Goal: Task Accomplishment & Management: Complete application form

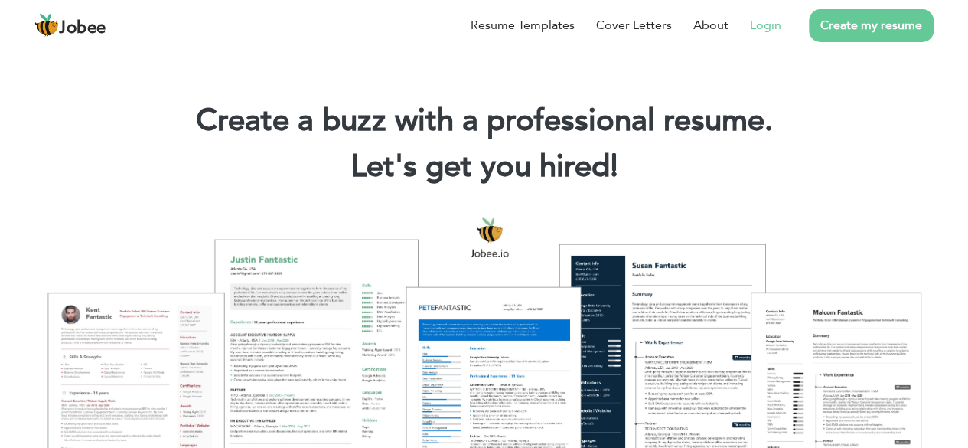
click at [776, 24] on link "Login" at bounding box center [765, 25] width 31 height 18
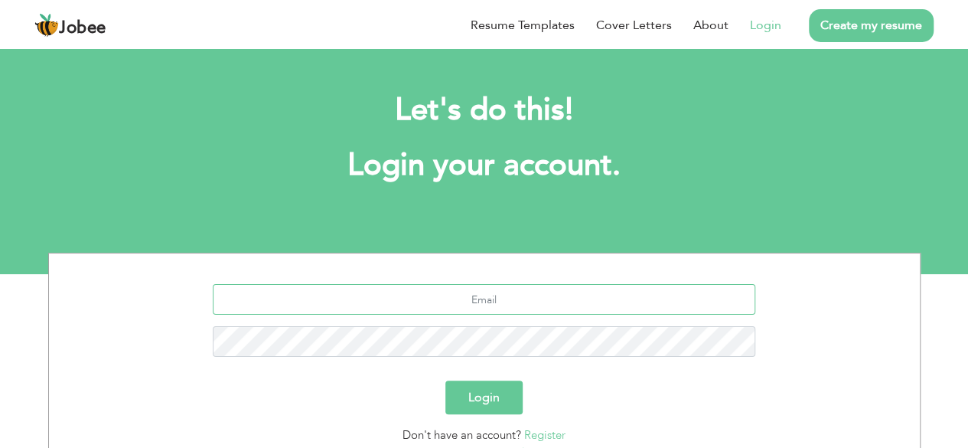
click at [482, 299] on input "text" at bounding box center [484, 299] width 543 height 31
type input "sajjadiqbal272@gmail.com"
click at [485, 396] on button "Login" at bounding box center [484, 398] width 77 height 34
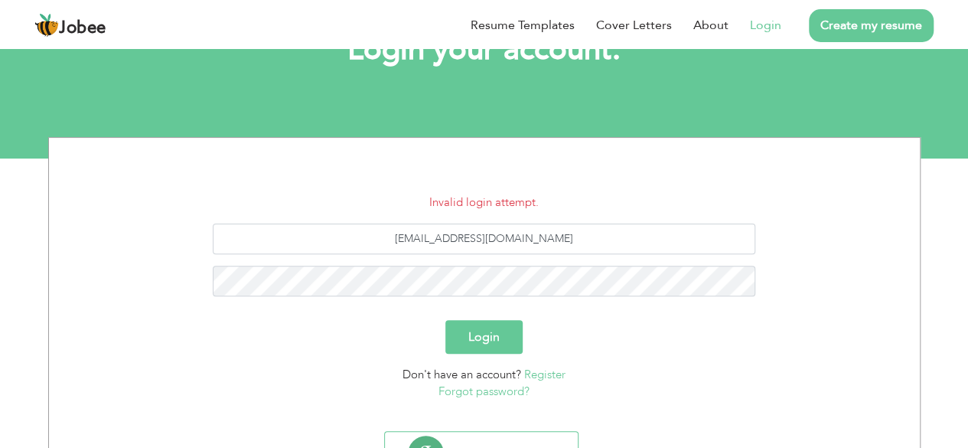
scroll to position [153, 0]
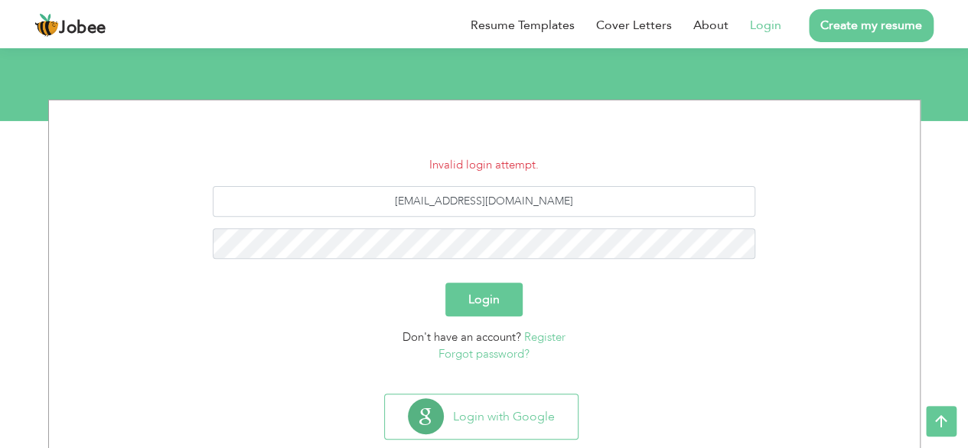
click at [489, 357] on link "Forgot password?" at bounding box center [484, 353] width 91 height 15
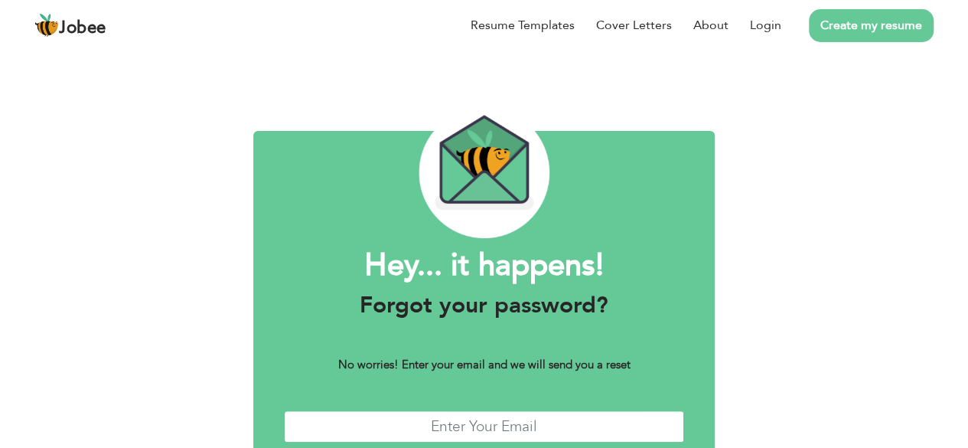
click at [480, 413] on input "text" at bounding box center [484, 426] width 400 height 33
type input "[EMAIL_ADDRESS][DOMAIN_NAME]"
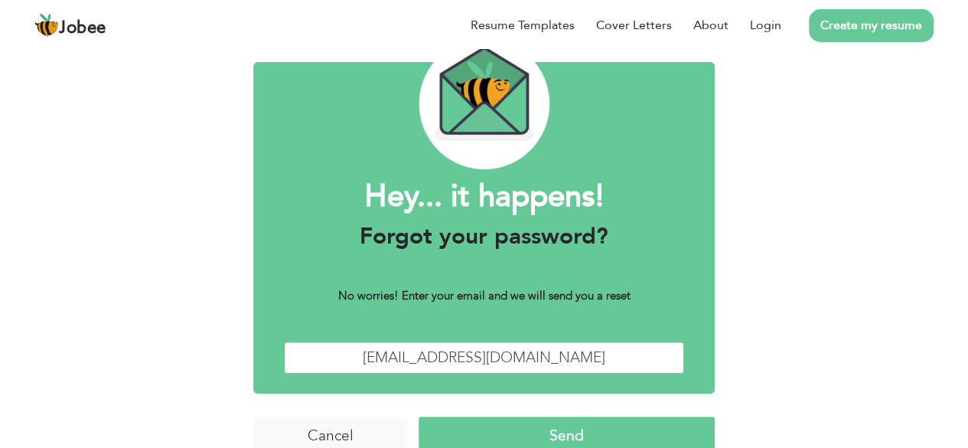
drag, startPoint x: 609, startPoint y: 362, endPoint x: 599, endPoint y: 264, distance: 98.5
click at [599, 264] on div "Hey... it happens! Forgot your password? No worries! Enter your email and we wi…" at bounding box center [484, 228] width 462 height 332
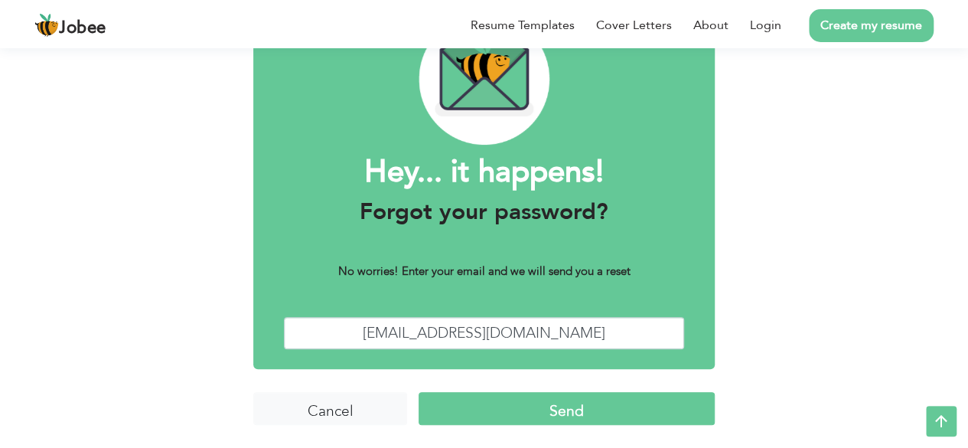
click at [560, 411] on input "Send" at bounding box center [567, 408] width 296 height 33
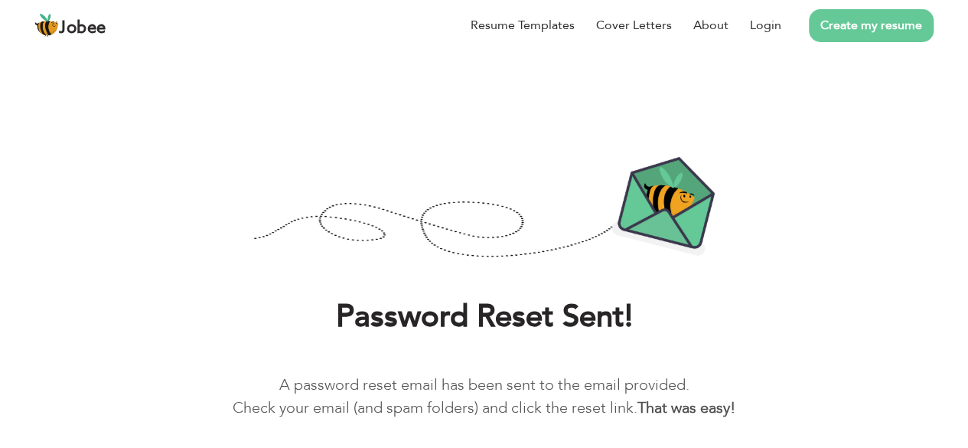
scroll to position [64, 0]
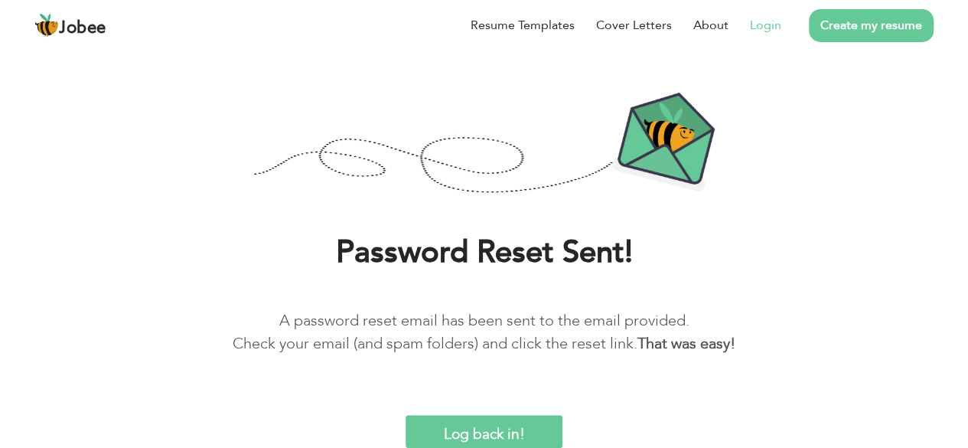
click at [761, 24] on link "Login" at bounding box center [765, 25] width 31 height 18
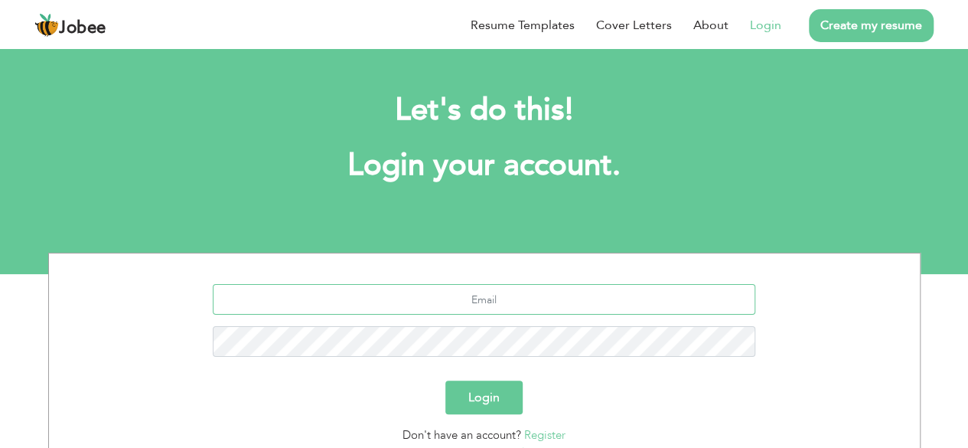
click at [501, 309] on input "text" at bounding box center [484, 299] width 543 height 31
type input "[EMAIL_ADDRESS][DOMAIN_NAME]"
click at [488, 392] on button "Login" at bounding box center [484, 398] width 77 height 34
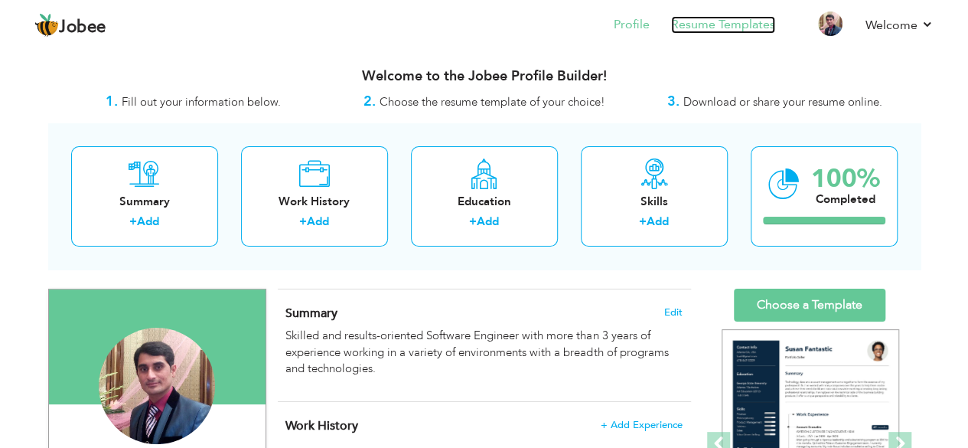
click at [695, 32] on link "Resume Templates" at bounding box center [723, 25] width 104 height 18
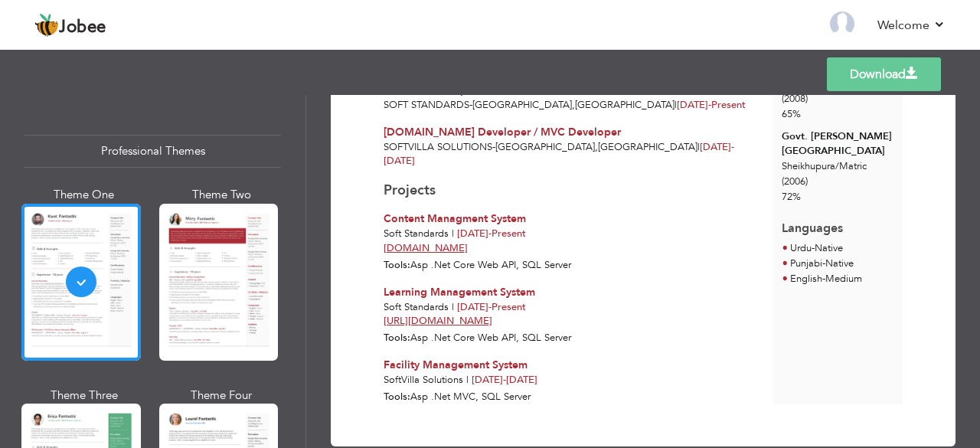
scroll to position [352, 0]
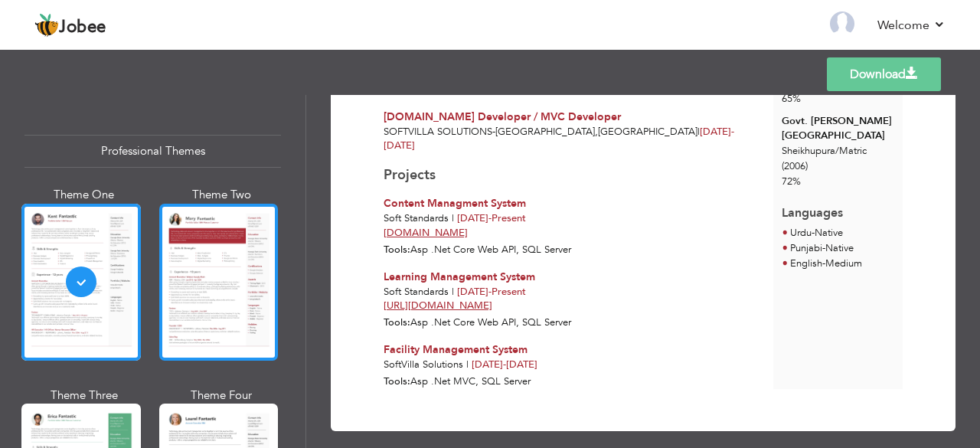
click at [199, 279] on div at bounding box center [218, 282] width 119 height 157
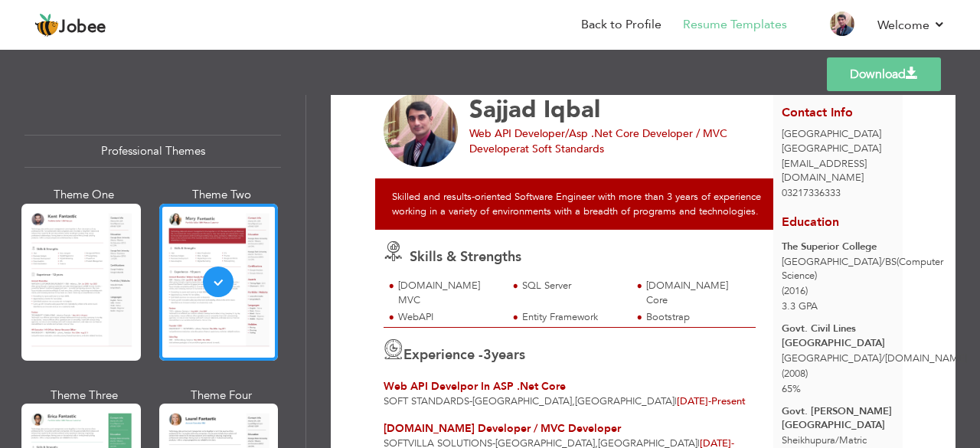
scroll to position [0, 0]
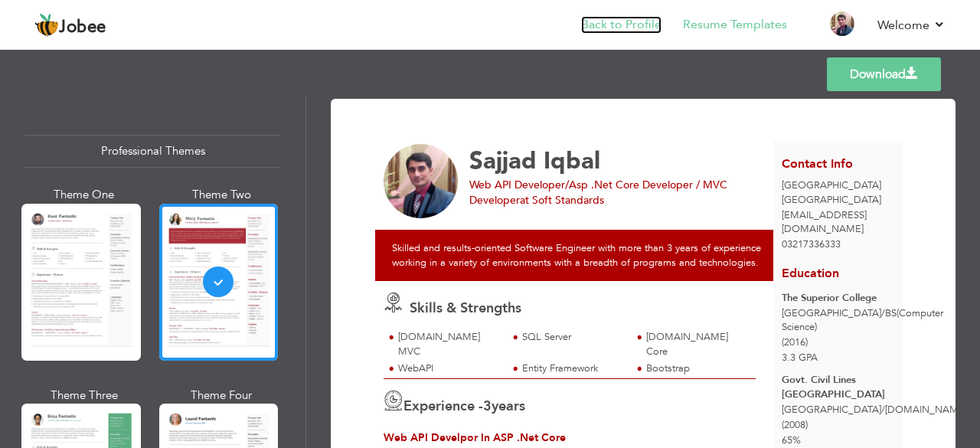
click at [623, 27] on link "Back to Profile" at bounding box center [621, 25] width 80 height 18
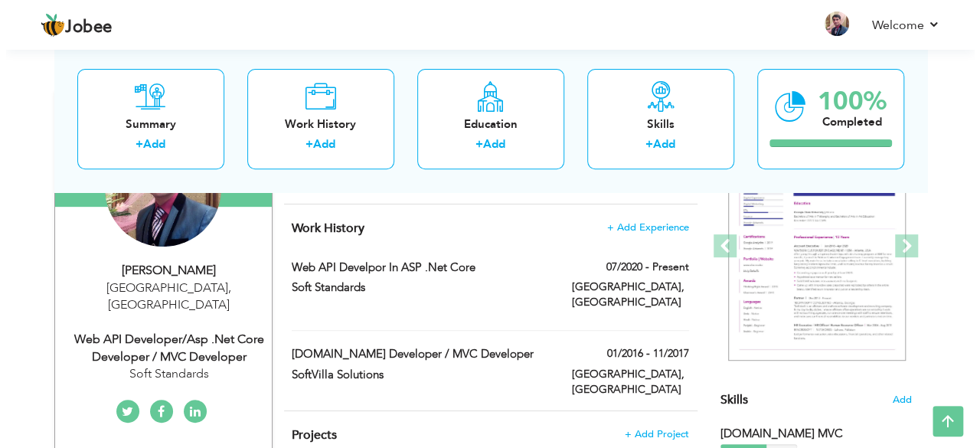
scroll to position [199, 0]
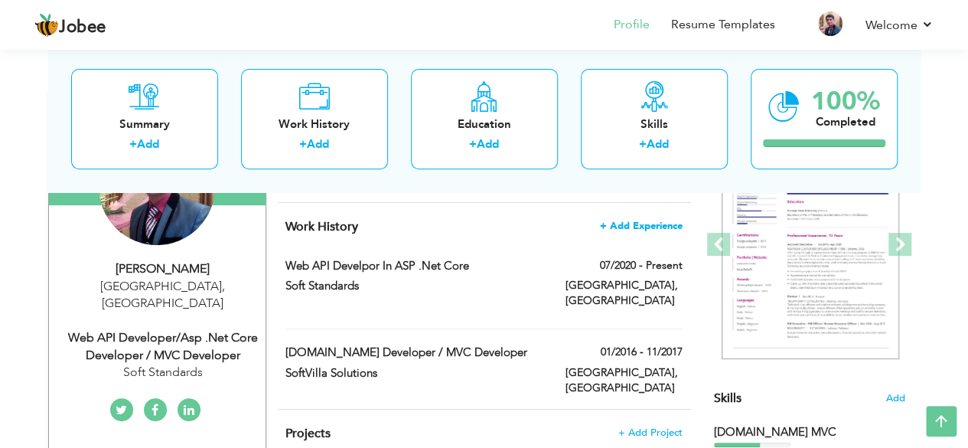
click at [656, 227] on span "+ Add Experience" at bounding box center [641, 225] width 83 height 11
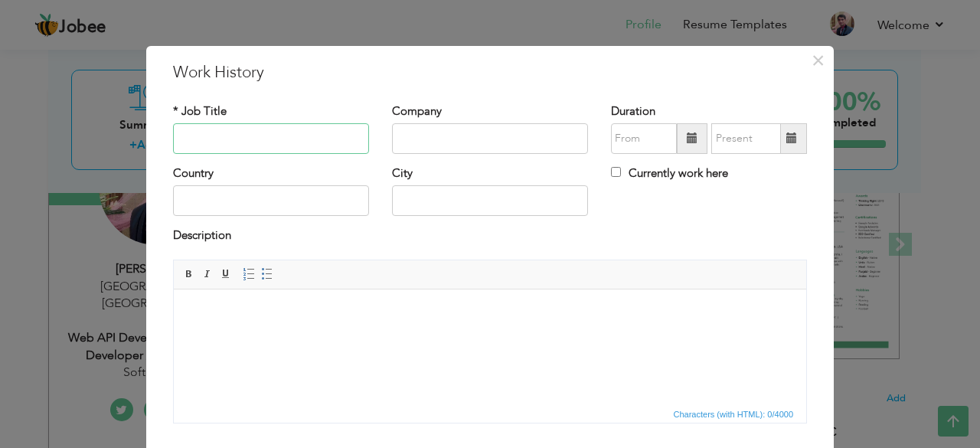
click at [254, 137] on input "text" at bounding box center [271, 138] width 196 height 31
type input "Social Moblizer"
click at [421, 137] on input "text" at bounding box center [490, 138] width 196 height 31
type input "S"
type input "NCHD"
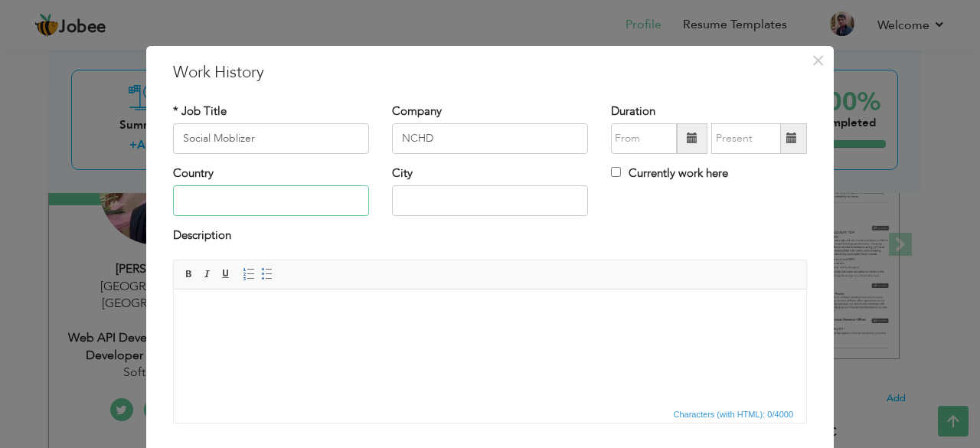
click at [297, 206] on input "text" at bounding box center [271, 200] width 196 height 31
type input "Pakistan"
click at [429, 203] on input "text" at bounding box center [490, 200] width 196 height 31
type input "Sheikhupura"
click at [687, 132] on span at bounding box center [692, 137] width 11 height 11
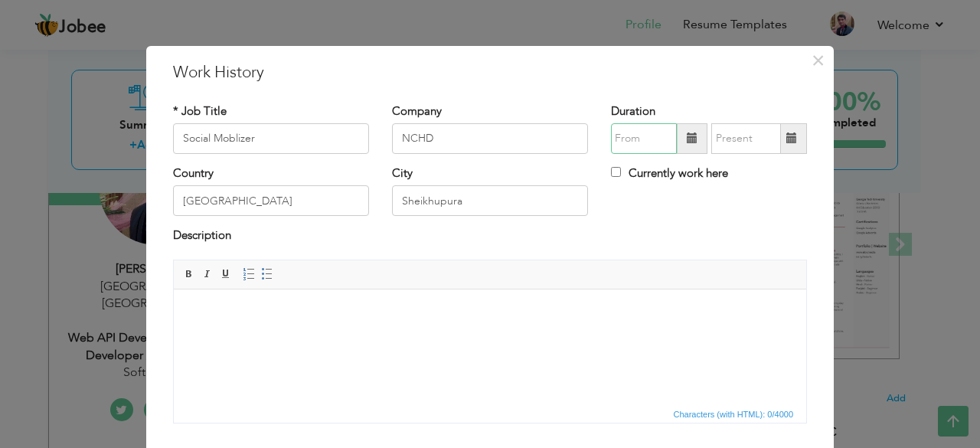
type input "08/2025"
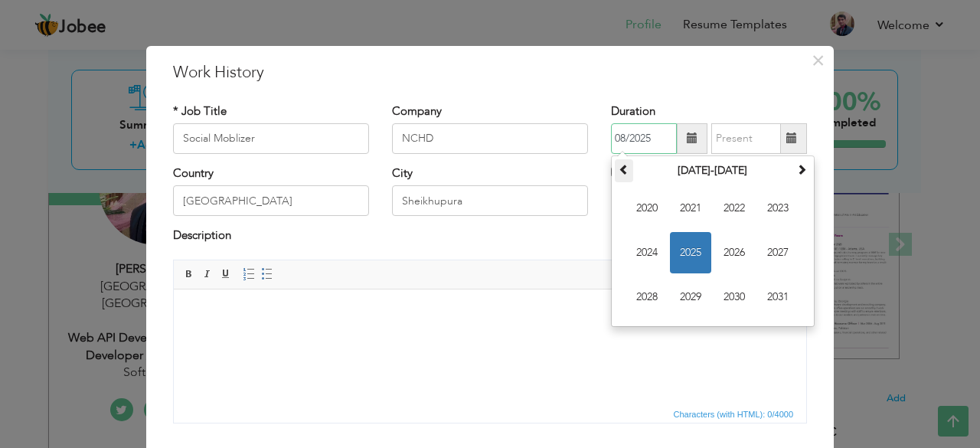
click at [622, 171] on span at bounding box center [624, 169] width 11 height 11
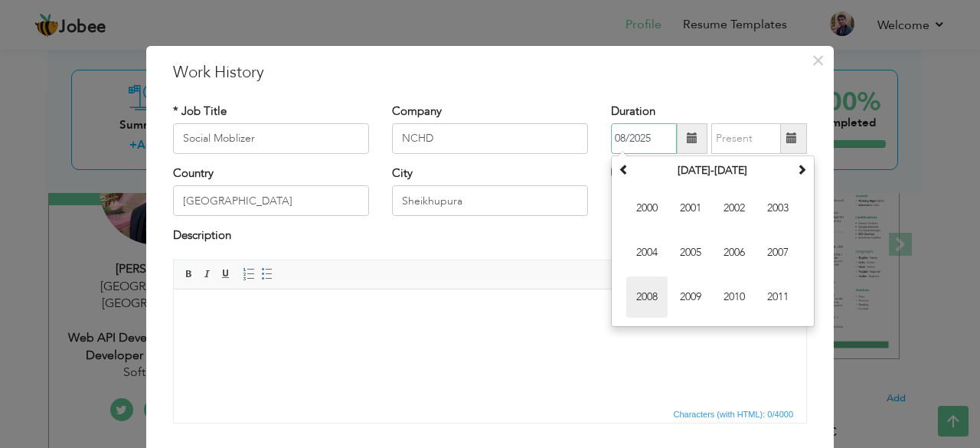
click at [646, 288] on span "2008" at bounding box center [646, 296] width 41 height 41
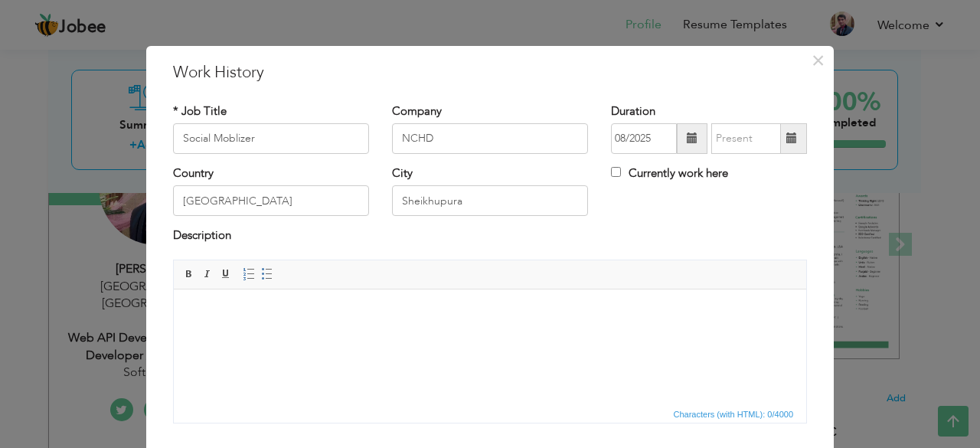
click at [786, 140] on span at bounding box center [791, 137] width 11 height 11
type input "08/2025"
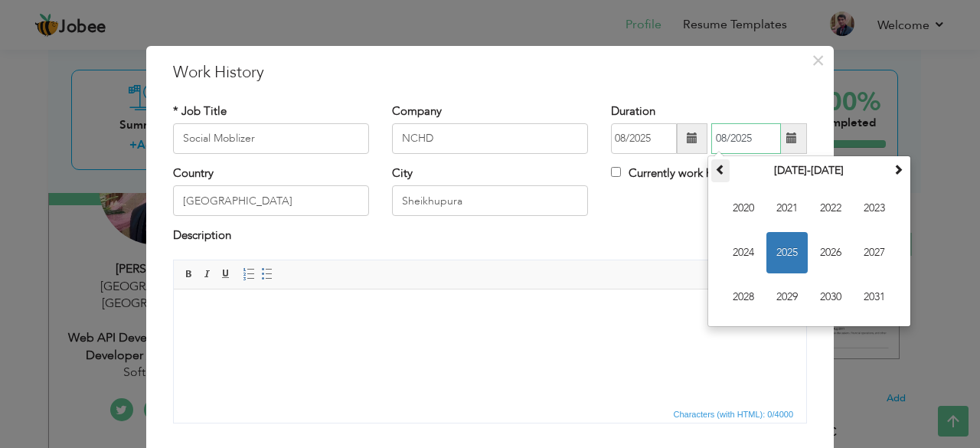
click at [722, 162] on th at bounding box center [720, 170] width 18 height 23
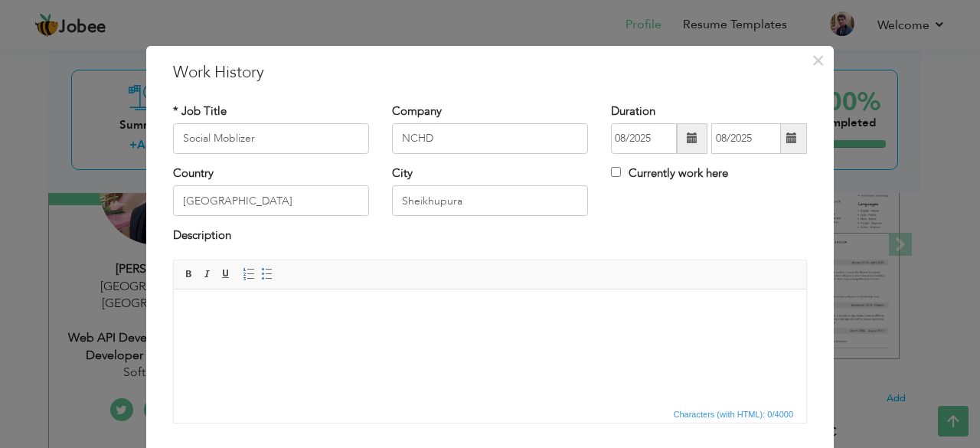
click at [683, 127] on span at bounding box center [692, 138] width 31 height 31
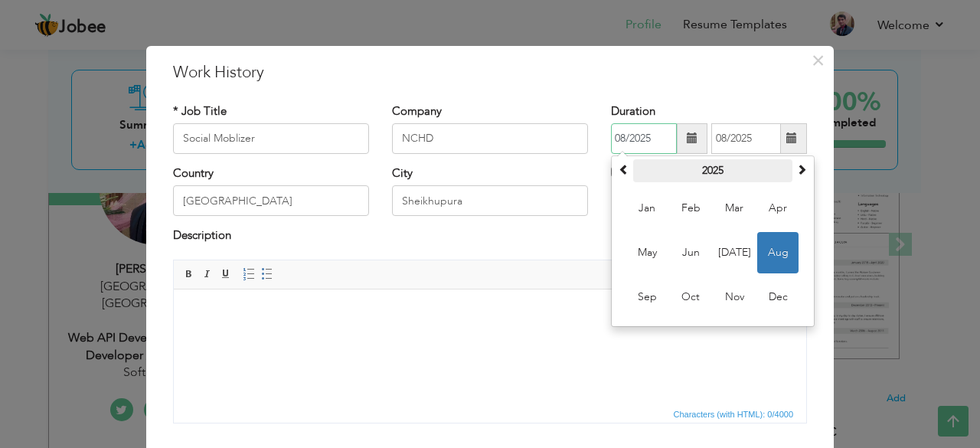
click at [674, 174] on th "2025" at bounding box center [712, 170] width 159 height 23
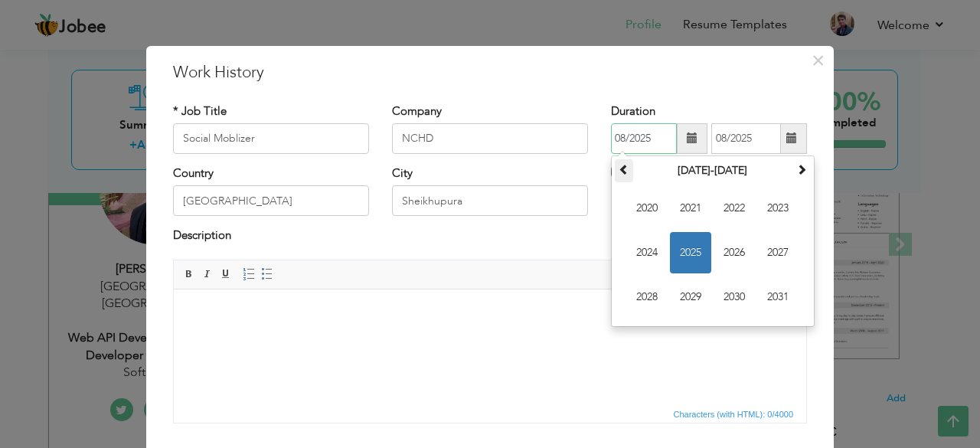
click at [621, 178] on th at bounding box center [624, 170] width 18 height 23
click at [655, 291] on span "2008" at bounding box center [646, 296] width 41 height 41
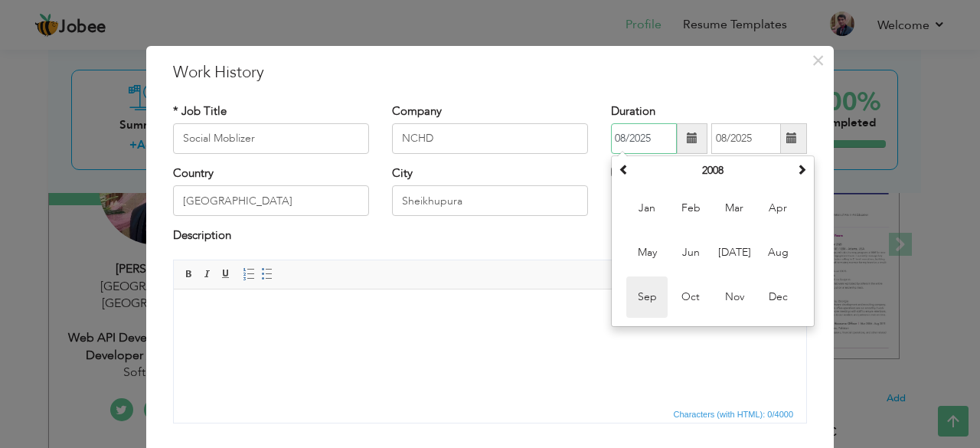
click at [650, 293] on span "Sep" at bounding box center [646, 296] width 41 height 41
type input "09/2008"
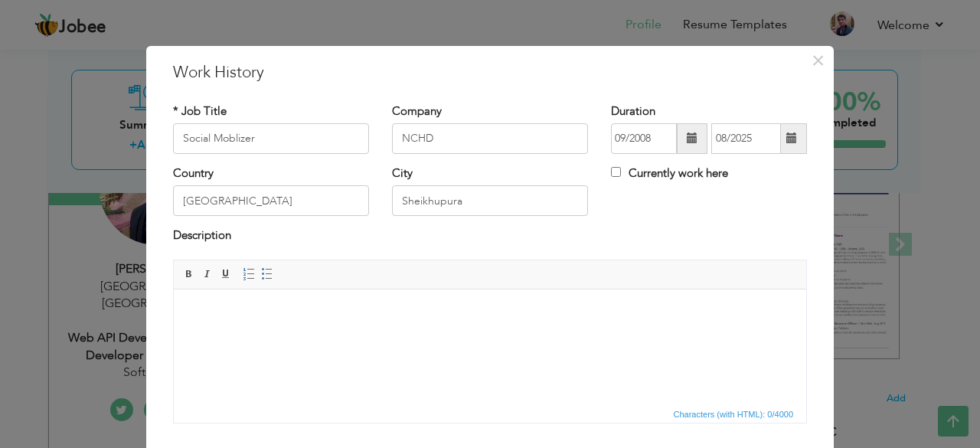
click at [787, 145] on span at bounding box center [792, 138] width 30 height 31
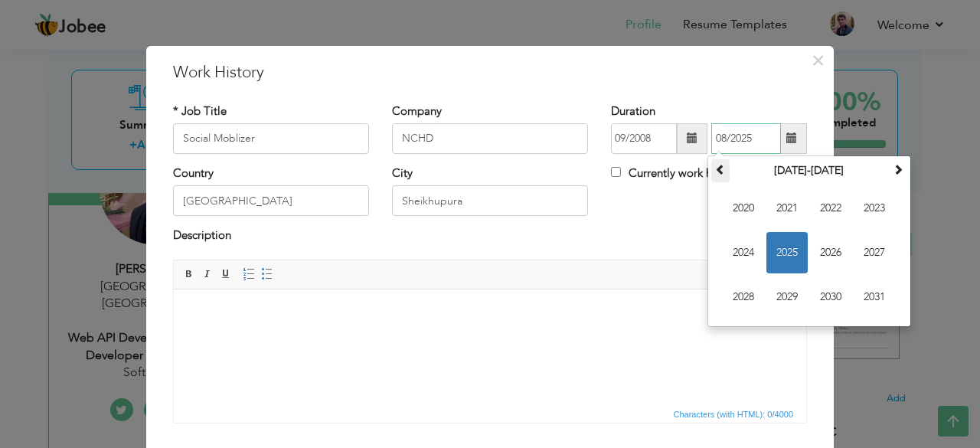
click at [717, 171] on span at bounding box center [720, 169] width 11 height 11
click at [793, 203] on span "2011" at bounding box center [786, 208] width 41 height 41
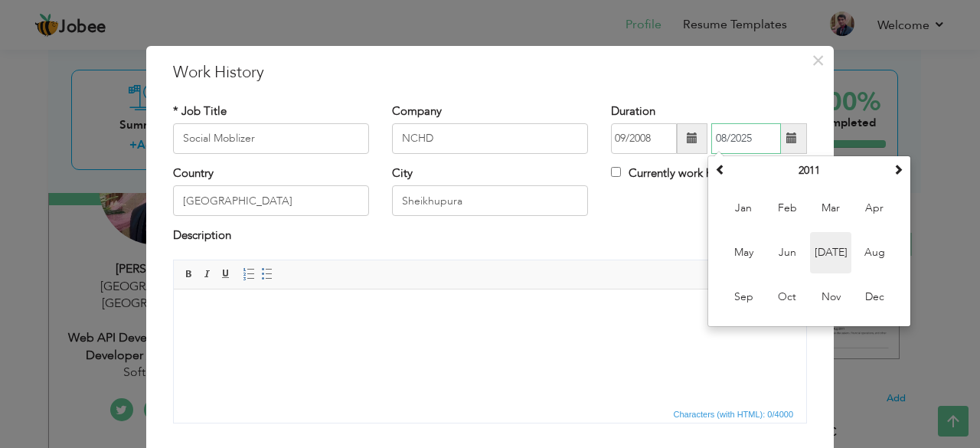
click at [821, 246] on span "Jul" at bounding box center [830, 252] width 41 height 41
type input "07/2011"
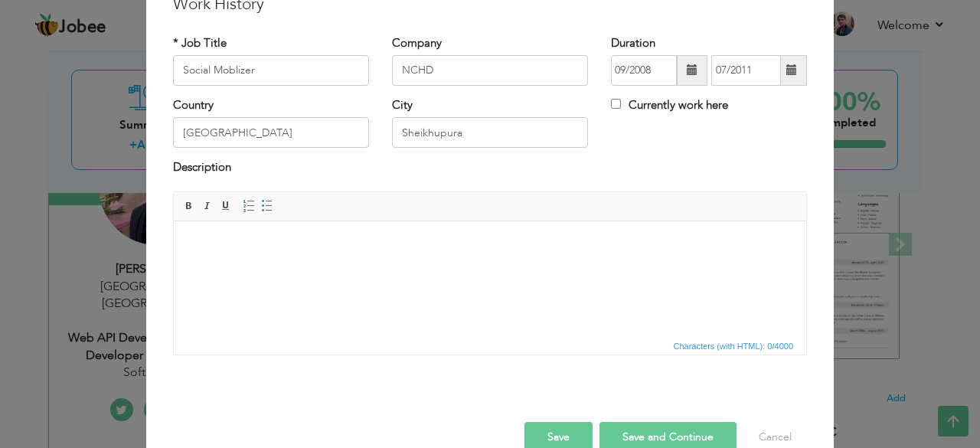
scroll to position [98, 0]
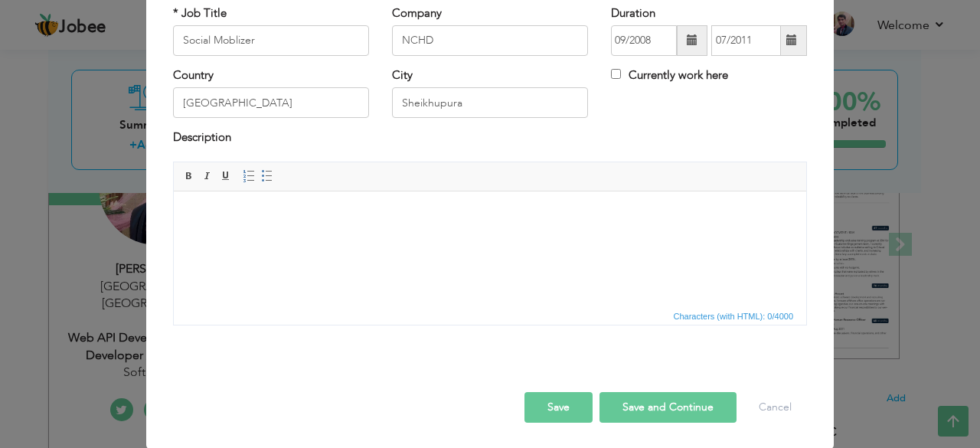
click at [635, 406] on button "Save and Continue" at bounding box center [667, 407] width 137 height 31
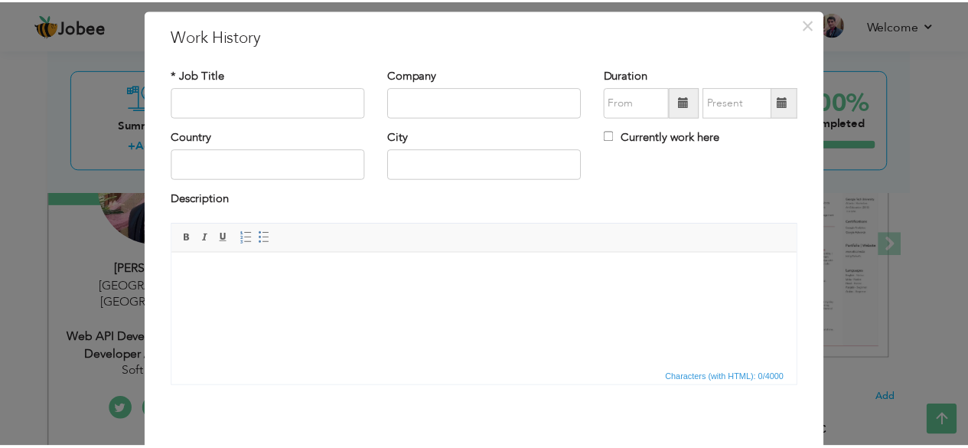
scroll to position [32, 0]
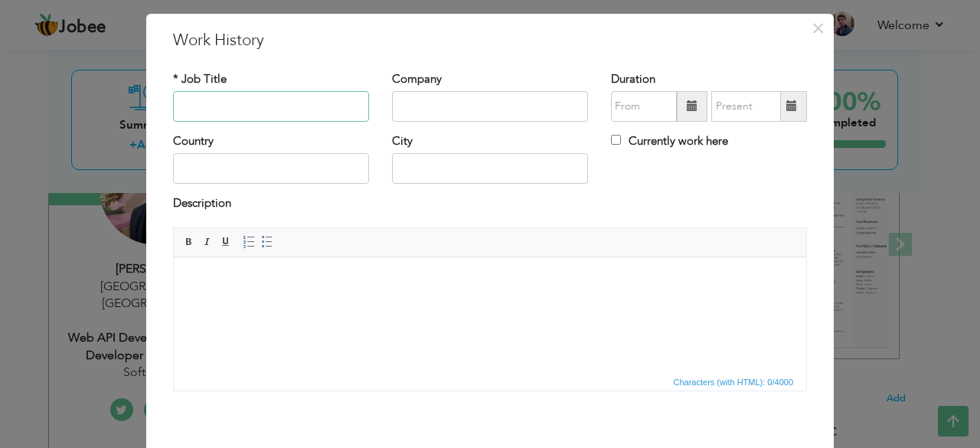
click at [309, 98] on input "text" at bounding box center [271, 106] width 196 height 31
type input "Free Lancer"
click at [449, 108] on input "text" at bounding box center [490, 106] width 196 height 31
type input "Self"
click at [305, 166] on input "text" at bounding box center [271, 168] width 196 height 31
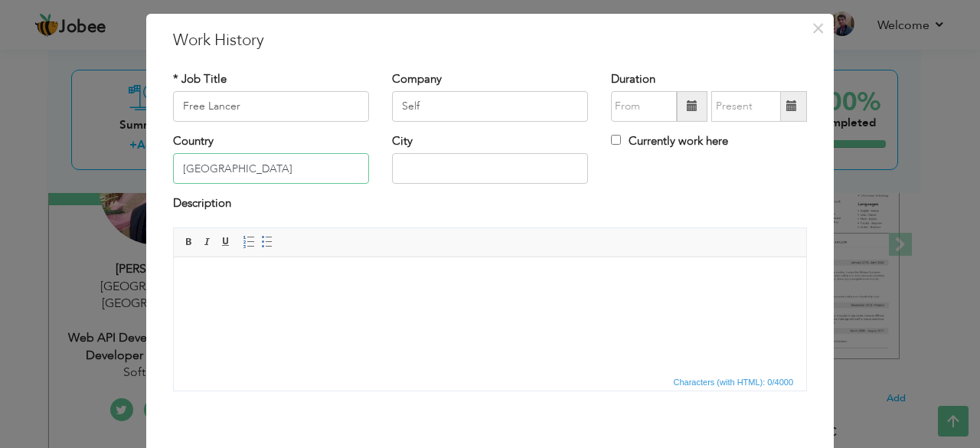
type input "Pakistan"
click at [414, 168] on input "text" at bounding box center [490, 168] width 196 height 31
type input "Sharaqpur"
click at [678, 113] on span at bounding box center [692, 106] width 31 height 31
click at [812, 31] on span "×" at bounding box center [818, 29] width 13 height 28
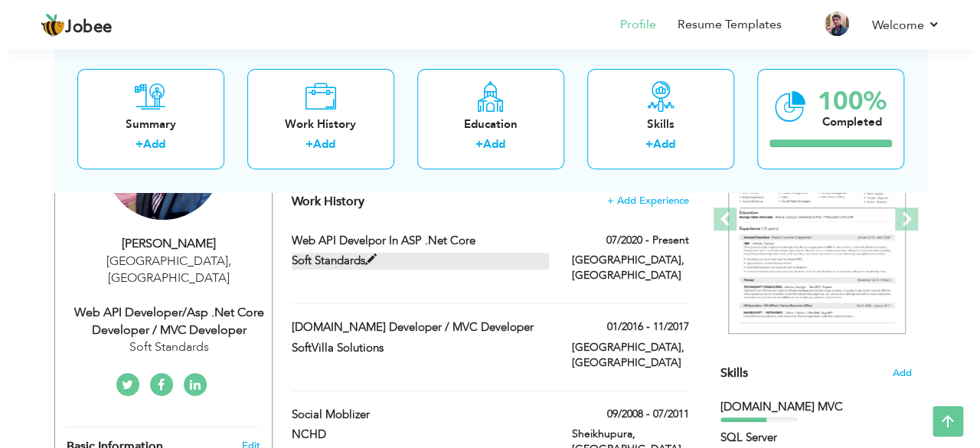
scroll to position [223, 0]
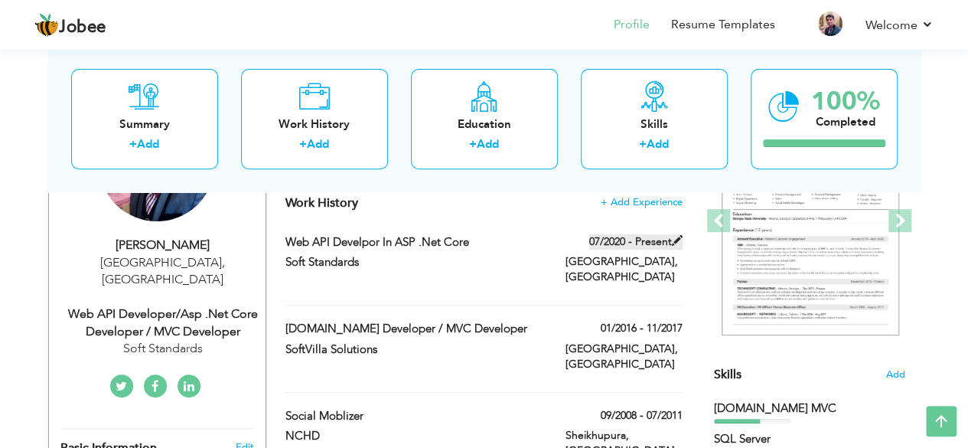
click at [679, 241] on span at bounding box center [677, 240] width 11 height 11
type input "Web API Develpor In ASP .Net Core"
type input "Soft Standards"
type input "07/2020"
type input "Lahore"
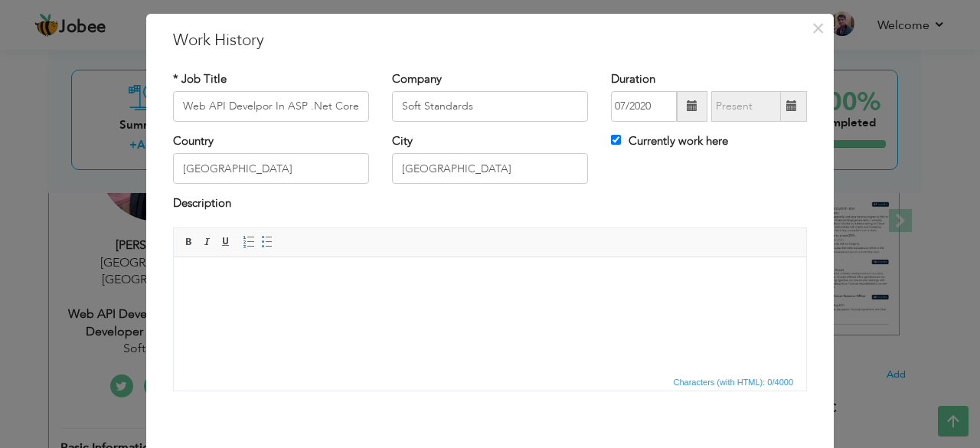
scroll to position [0, 0]
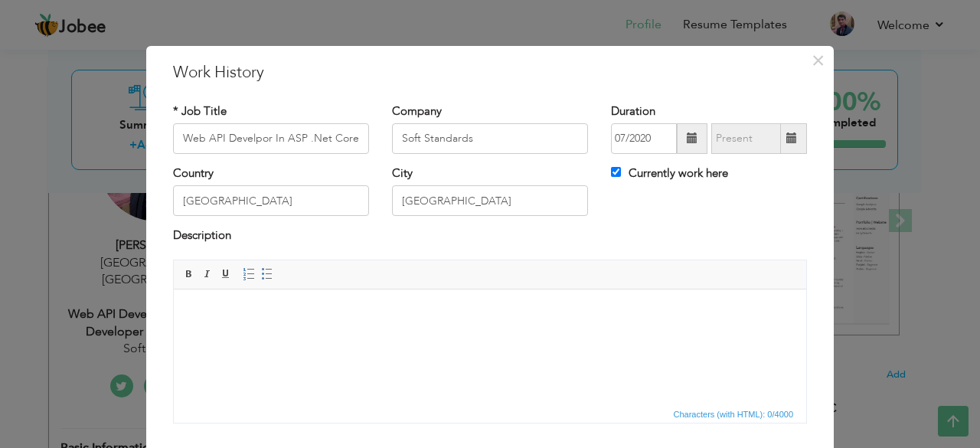
click at [789, 140] on span at bounding box center [791, 137] width 11 height 11
click at [611, 175] on input "Currently work here" at bounding box center [616, 172] width 10 height 10
checkbox input "false"
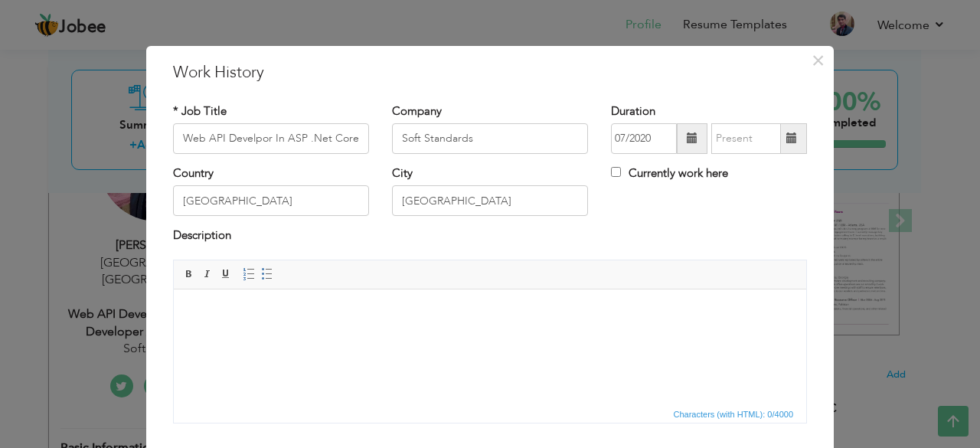
click at [787, 136] on span at bounding box center [791, 137] width 11 height 11
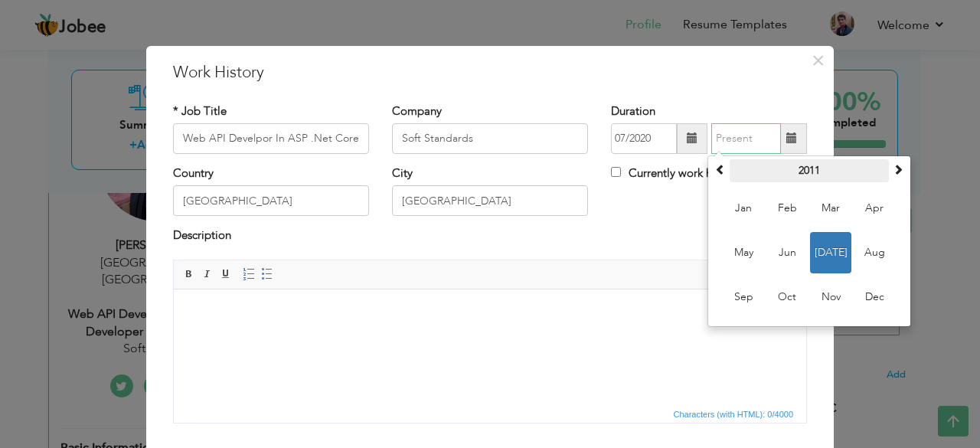
click at [804, 168] on th "2011" at bounding box center [809, 170] width 159 height 23
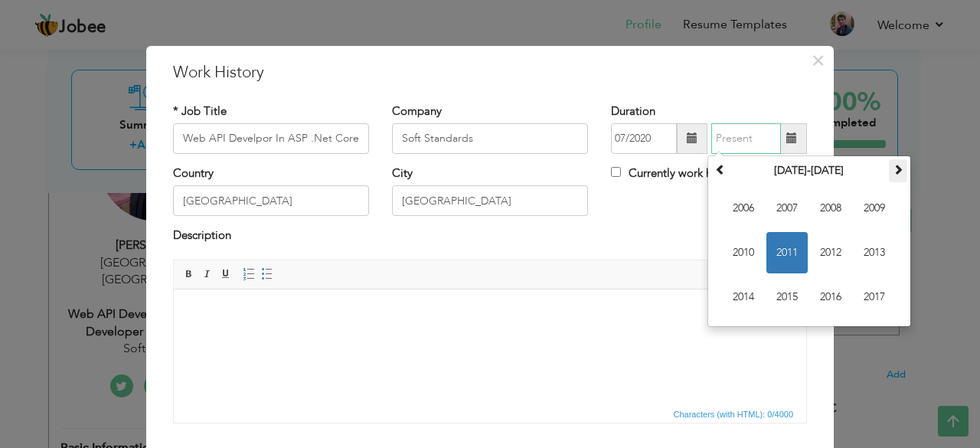
click at [893, 172] on span at bounding box center [898, 169] width 11 height 11
click at [815, 253] on span "2022" at bounding box center [830, 252] width 41 height 41
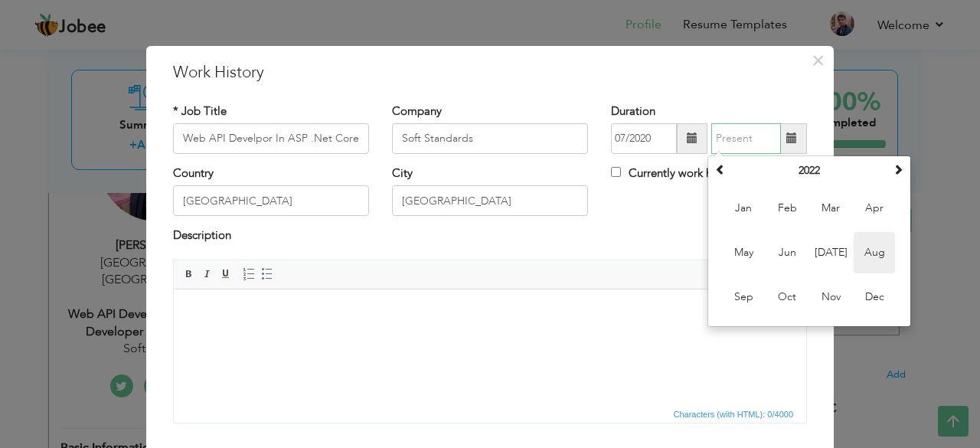
click at [856, 253] on span "Aug" at bounding box center [874, 252] width 41 height 41
type input "08/2022"
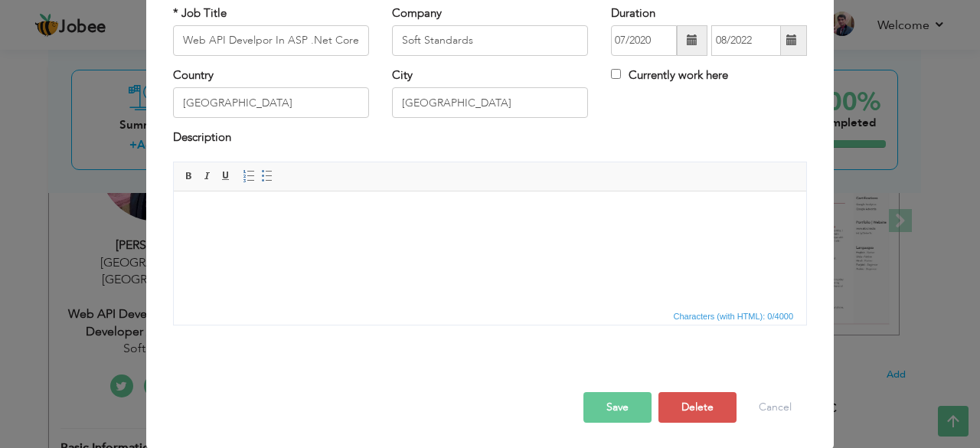
scroll to position [96, 0]
click at [603, 400] on button "Save" at bounding box center [617, 409] width 68 height 31
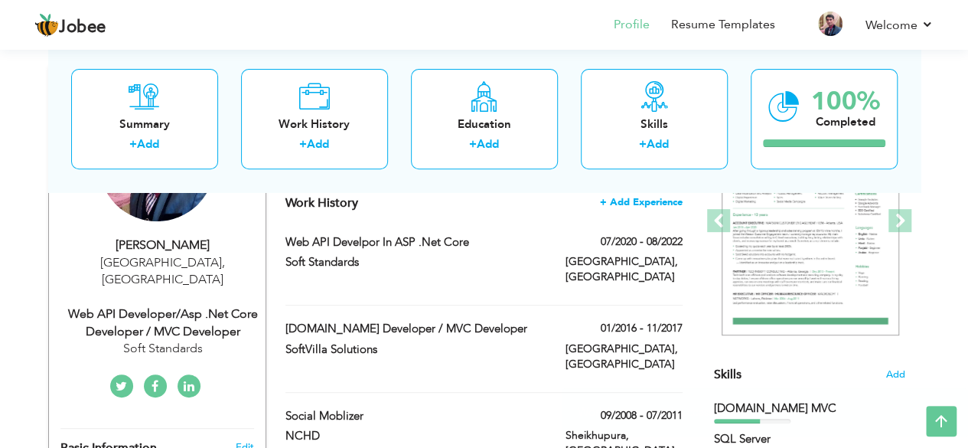
click at [631, 203] on span "+ Add Experience" at bounding box center [641, 202] width 83 height 11
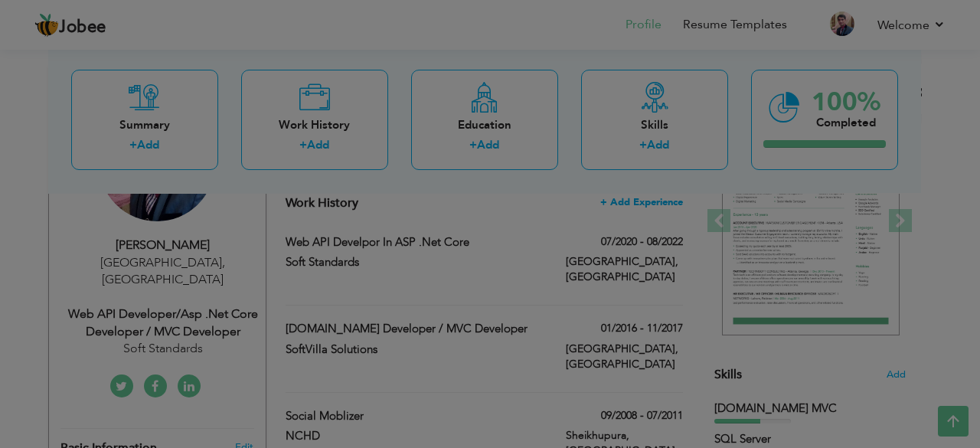
scroll to position [0, 0]
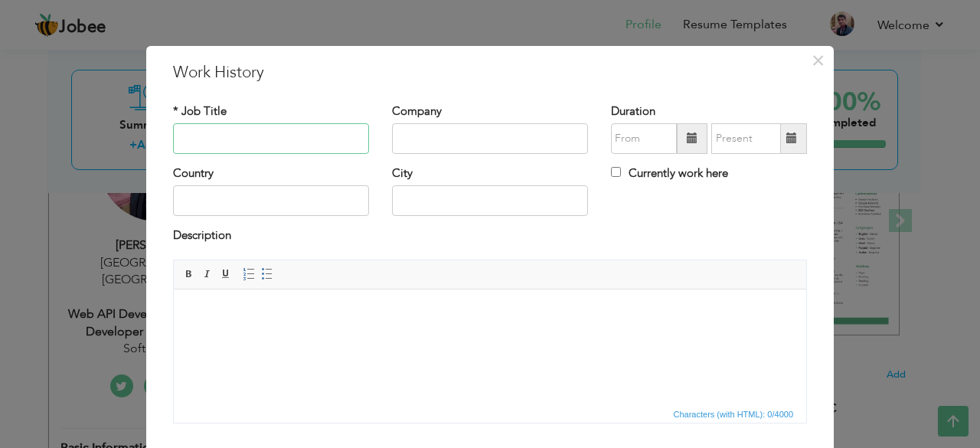
click at [328, 130] on input "text" at bounding box center [271, 138] width 196 height 31
click at [207, 136] on input "Data entry" at bounding box center [271, 138] width 196 height 31
click at [237, 143] on input "Data Entry" at bounding box center [271, 138] width 196 height 31
type input "Data Entry oprater"
click at [426, 139] on input "text" at bounding box center [490, 138] width 196 height 31
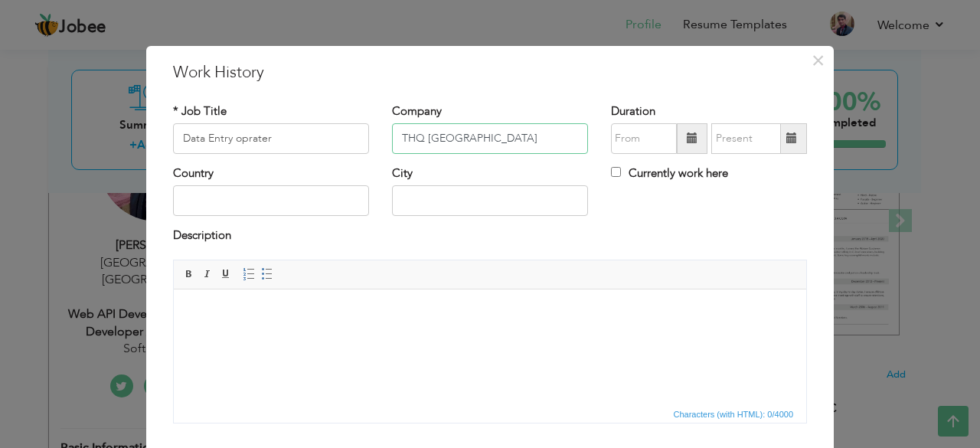
type input "THQ Sharaqpur"
click at [322, 142] on input "Data Entry oprater" at bounding box center [271, 138] width 196 height 31
type input "Data Entry oprater(Daily wages)"
drag, startPoint x: 268, startPoint y: 194, endPoint x: 273, endPoint y: 207, distance: 14.1
click at [273, 207] on input "text" at bounding box center [271, 200] width 196 height 31
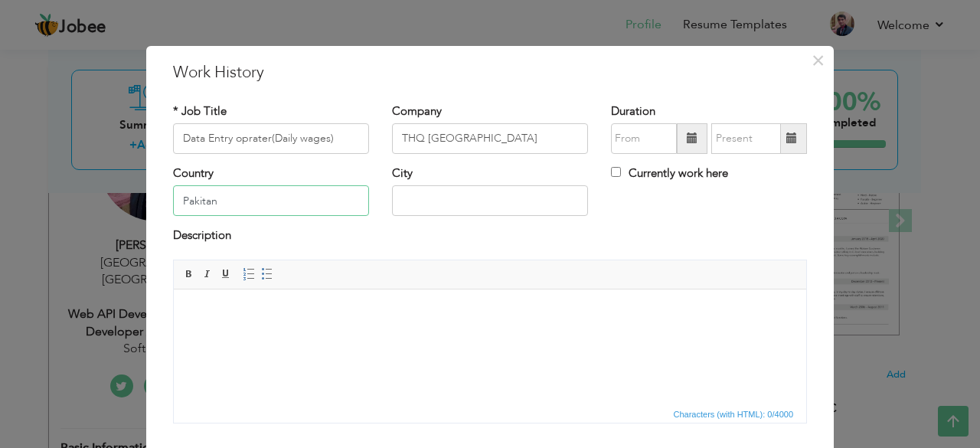
click at [196, 203] on input "Pakitan" at bounding box center [271, 200] width 196 height 31
type input "Pakistan"
click at [404, 194] on input "text" at bounding box center [490, 200] width 196 height 31
type input "Sharaqpur"
click at [687, 142] on span at bounding box center [692, 137] width 11 height 11
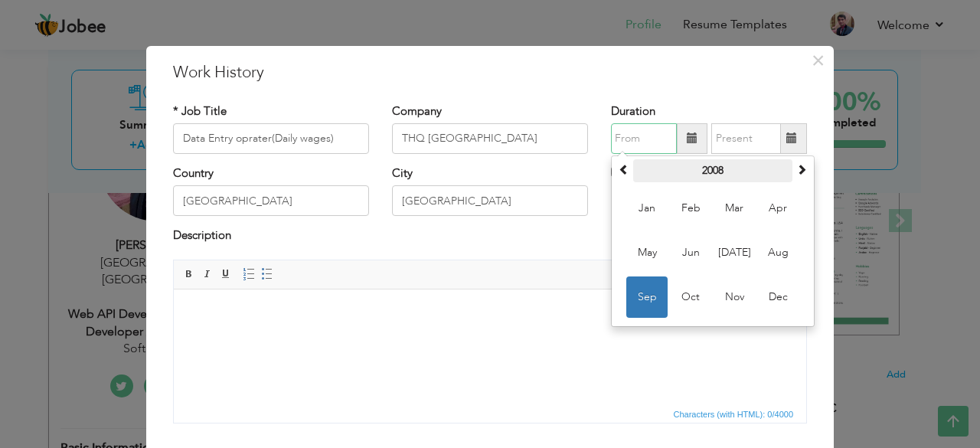
click at [697, 171] on th "2008" at bounding box center [712, 170] width 159 height 23
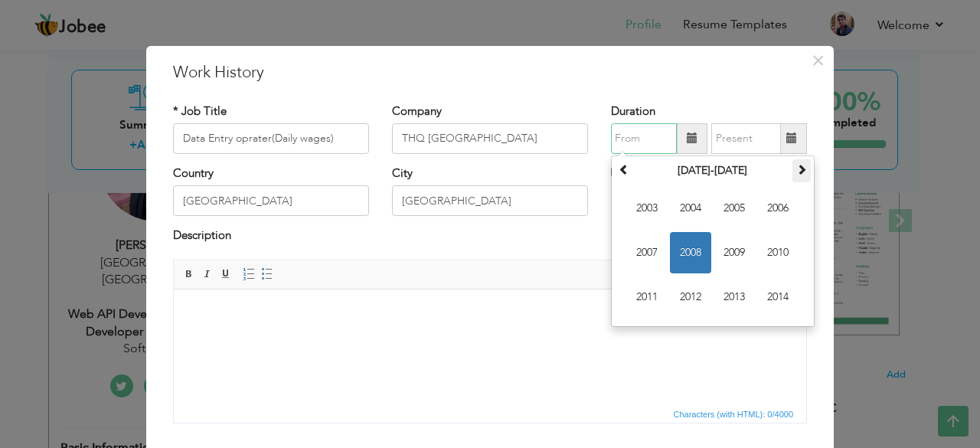
click at [796, 164] on span at bounding box center [801, 169] width 11 height 11
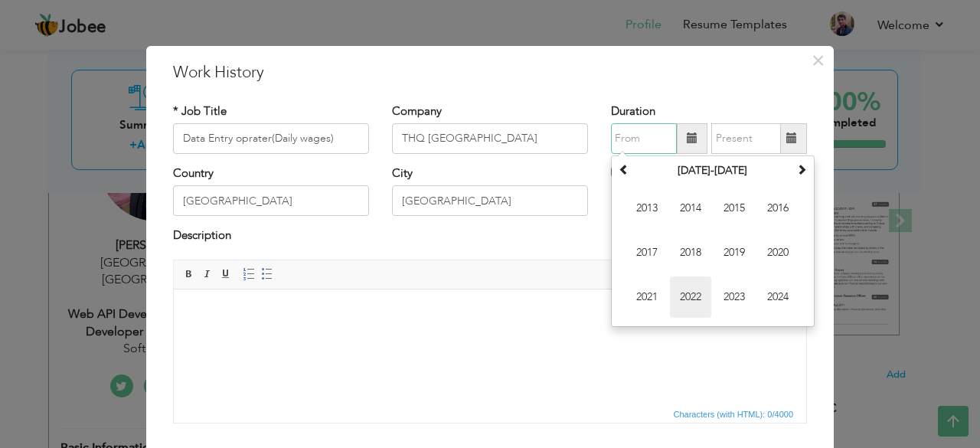
click at [697, 290] on span "2022" at bounding box center [690, 296] width 41 height 41
click at [687, 293] on span "Oct" at bounding box center [690, 296] width 41 height 41
type input "10/2022"
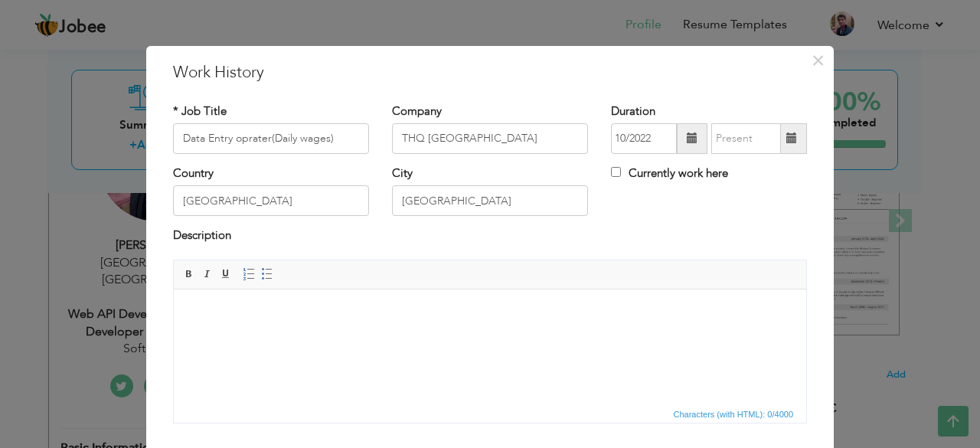
click at [788, 136] on span at bounding box center [791, 137] width 11 height 11
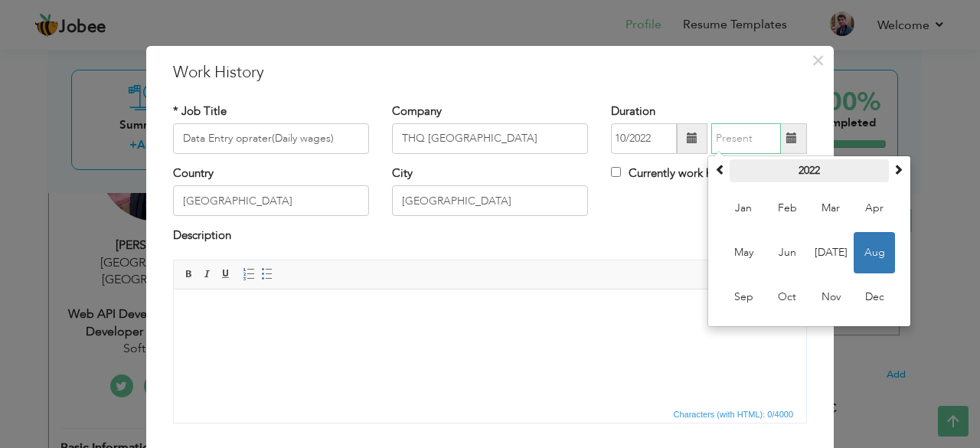
click at [782, 178] on th "2022" at bounding box center [809, 170] width 159 height 23
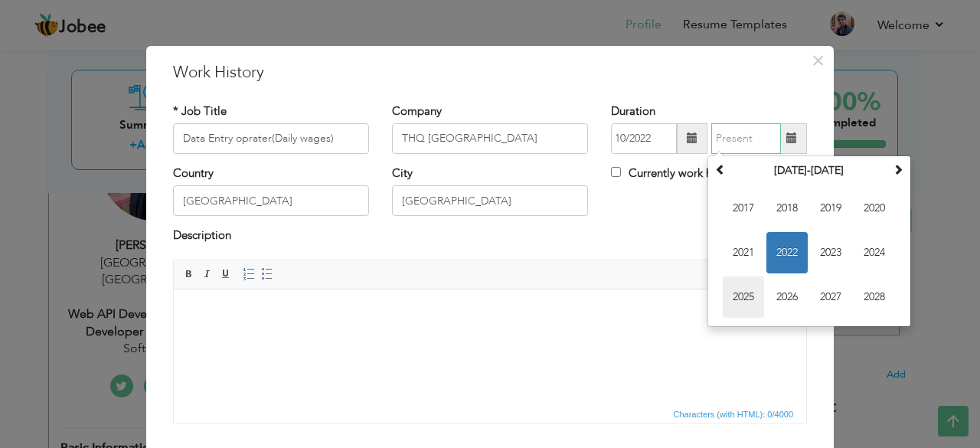
click at [744, 299] on span "2025" at bounding box center [743, 296] width 41 height 41
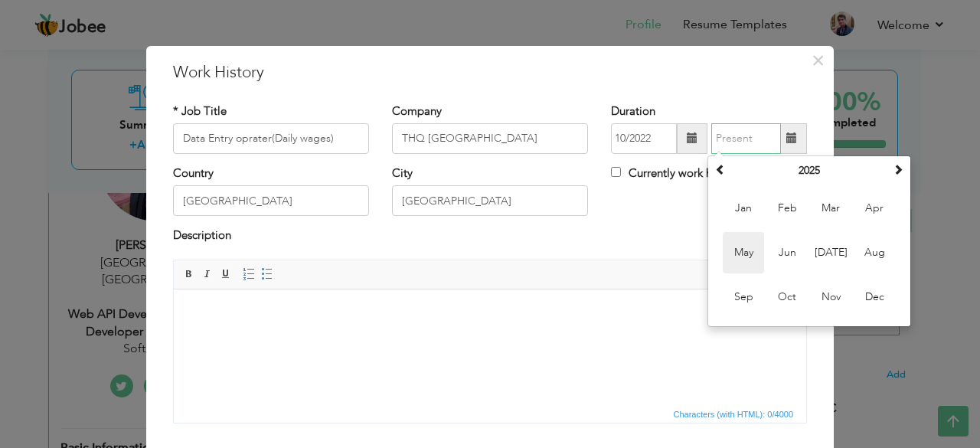
click at [742, 250] on span "May" at bounding box center [743, 252] width 41 height 41
type input "05/2025"
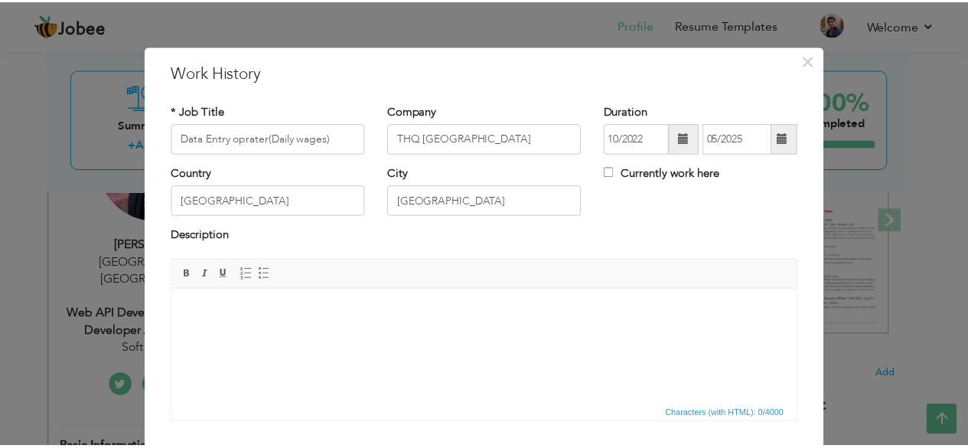
scroll to position [98, 0]
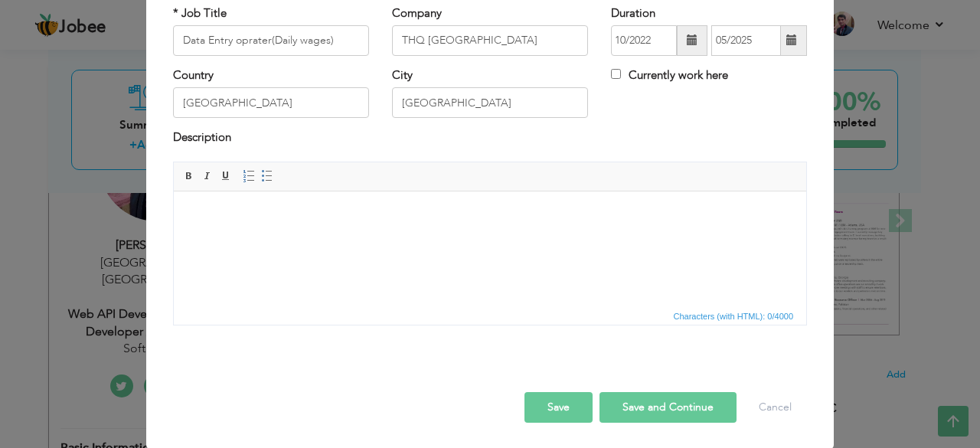
click at [573, 402] on button "Save" at bounding box center [558, 407] width 68 height 31
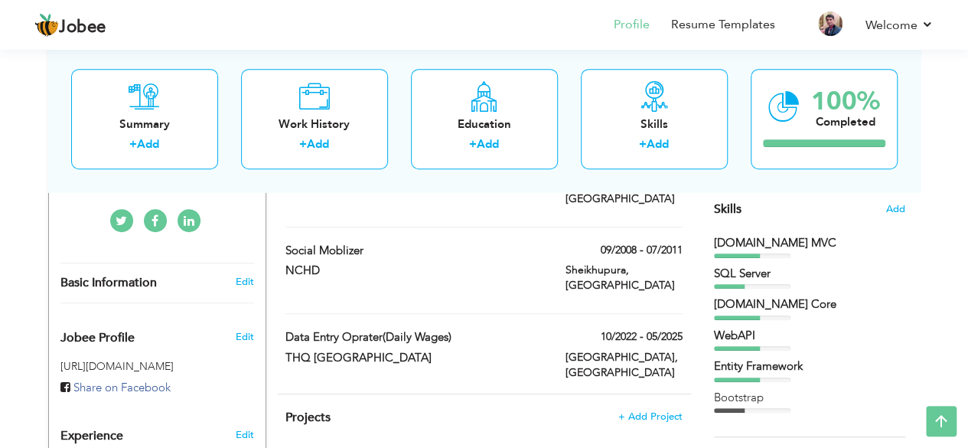
scroll to position [387, 0]
click at [890, 209] on span "Add" at bounding box center [896, 210] width 20 height 15
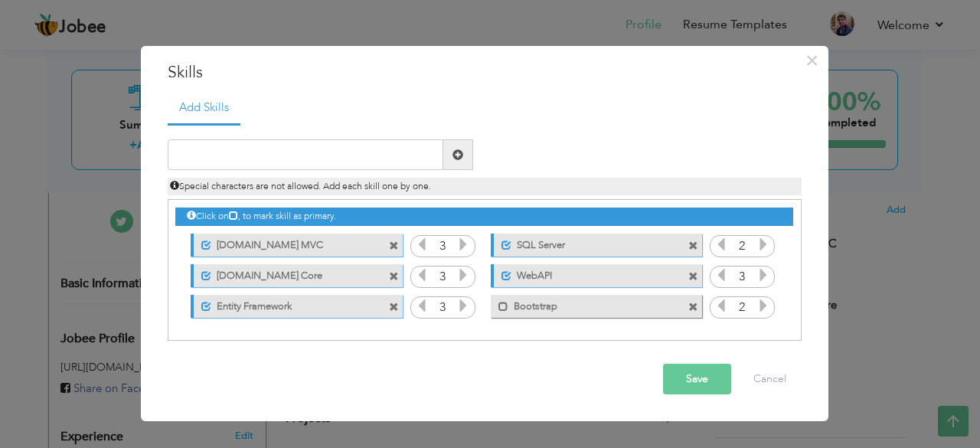
click at [397, 310] on span at bounding box center [394, 307] width 10 height 10
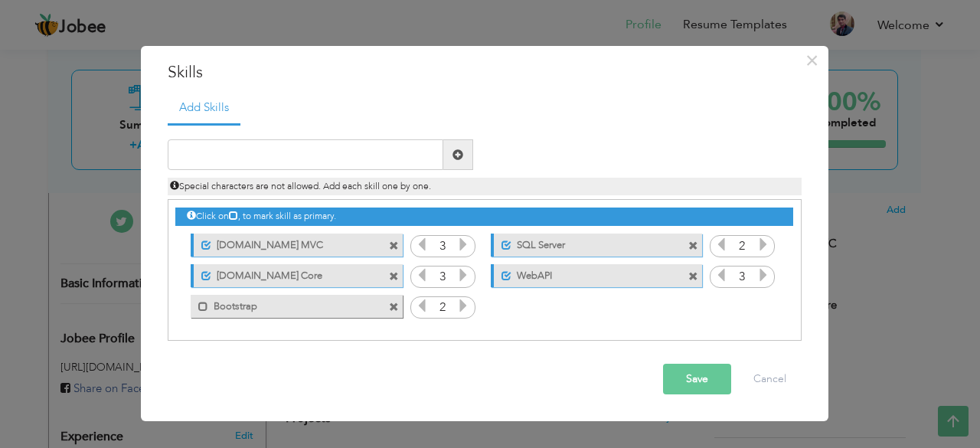
click at [397, 310] on span at bounding box center [394, 307] width 10 height 10
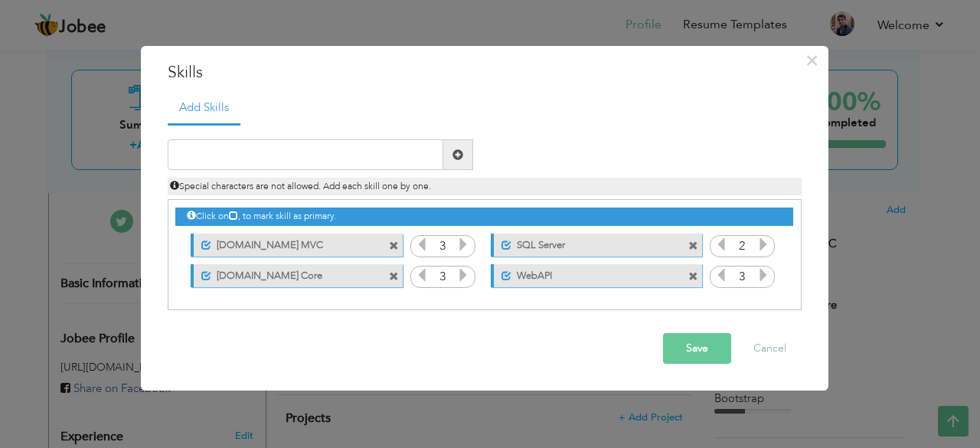
drag, startPoint x: 691, startPoint y: 275, endPoint x: 681, endPoint y: 266, distance: 13.5
click at [687, 270] on div "Unmark as primary skill. WebAPI" at bounding box center [596, 275] width 211 height 23
click at [691, 272] on span at bounding box center [693, 277] width 10 height 10
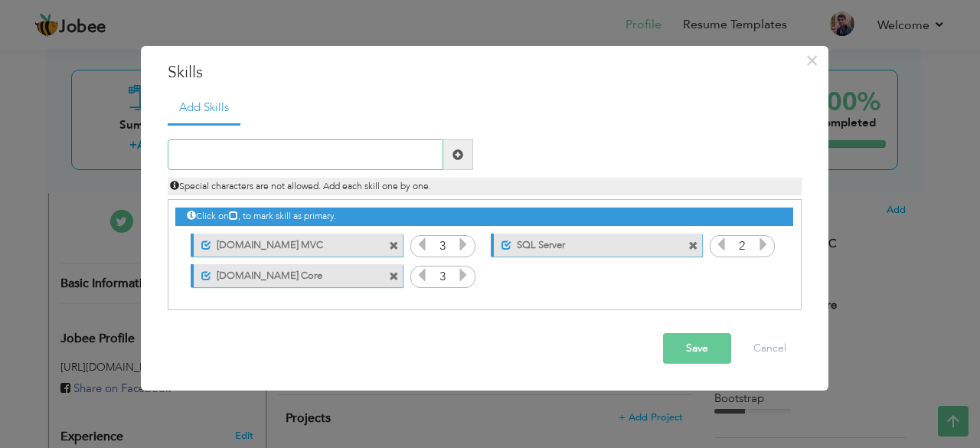
click at [368, 152] on input "text" at bounding box center [306, 154] width 276 height 31
type input "Data Entry oprater"
click at [694, 354] on button "Save" at bounding box center [697, 348] width 68 height 31
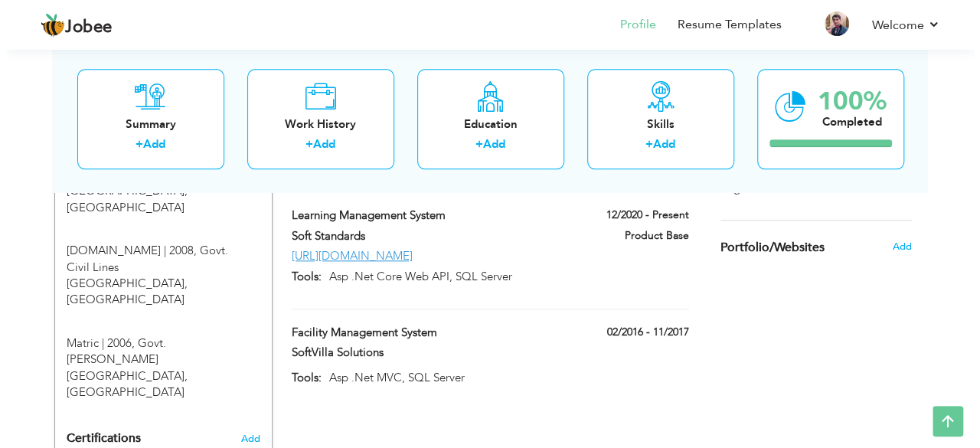
scroll to position [747, 0]
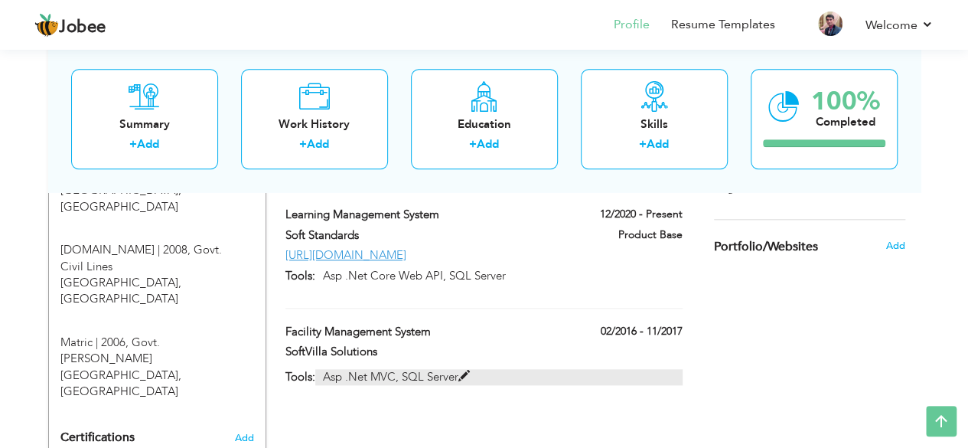
click at [470, 371] on span at bounding box center [464, 376] width 11 height 11
type input "Facility Management System"
type input "SoftVilla Solutions"
type input "02/2016"
type input "11/2017"
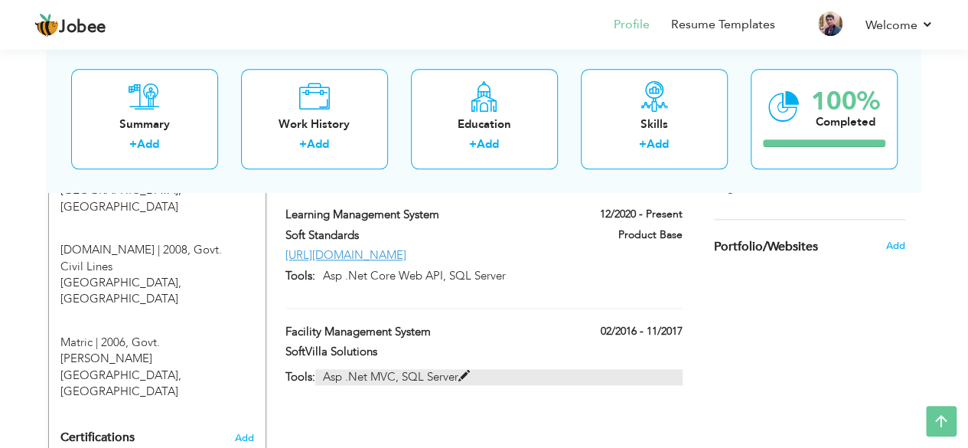
type input "Asp .Net MVC, SQL Server"
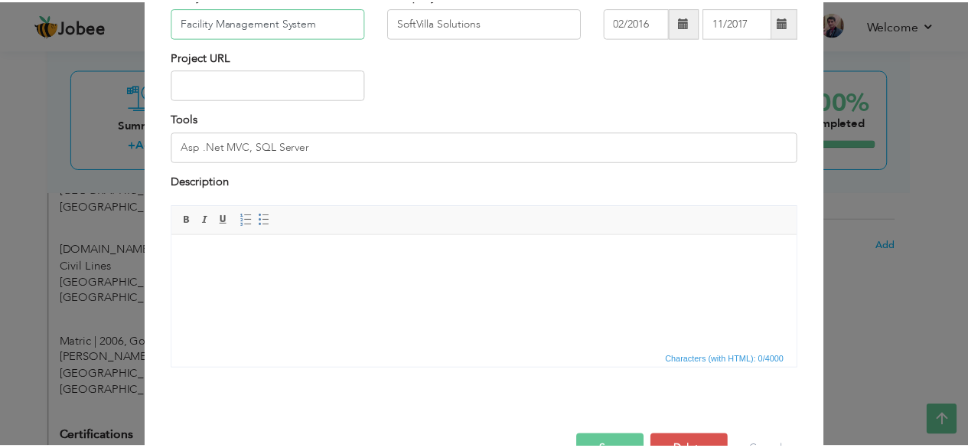
scroll to position [127, 0]
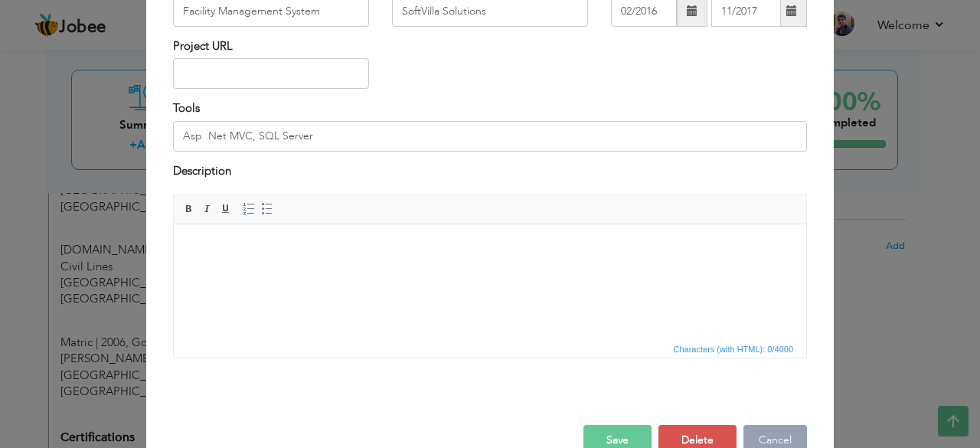
click at [789, 439] on button "Cancel" at bounding box center [775, 440] width 64 height 31
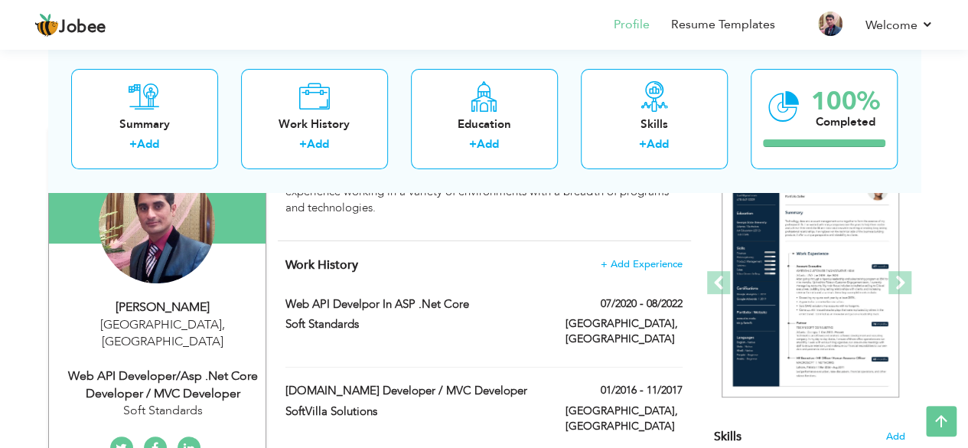
scroll to position [181, 0]
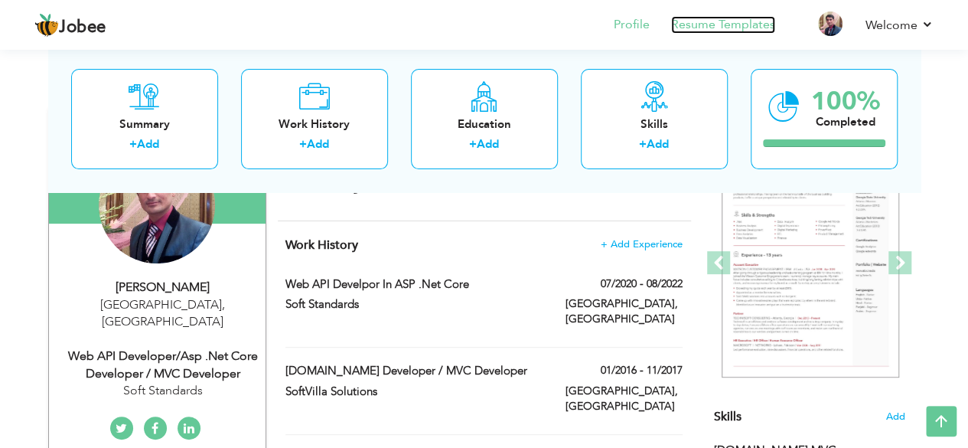
click at [710, 24] on link "Resume Templates" at bounding box center [723, 25] width 104 height 18
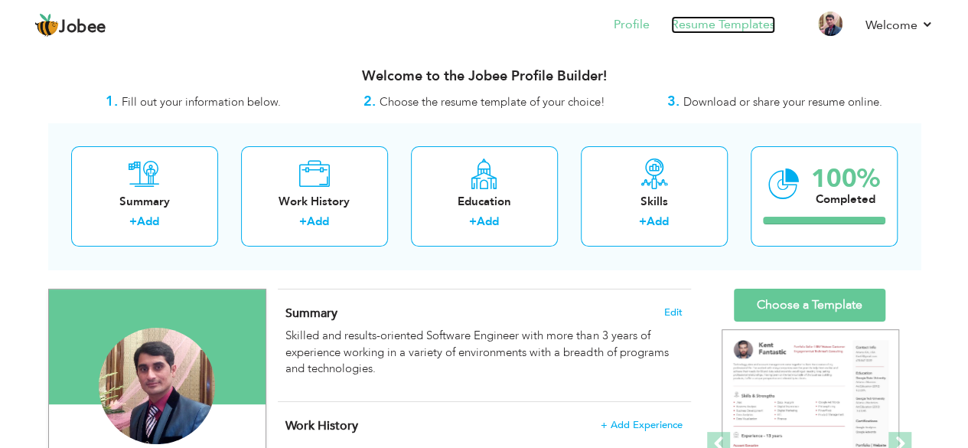
click at [723, 19] on link "Resume Templates" at bounding box center [723, 25] width 104 height 18
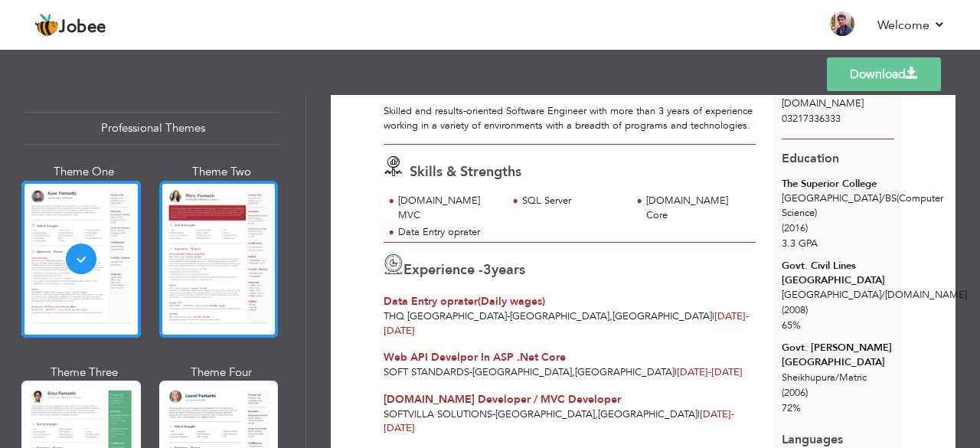
scroll to position [23, 0]
click at [234, 250] on div at bounding box center [218, 259] width 119 height 157
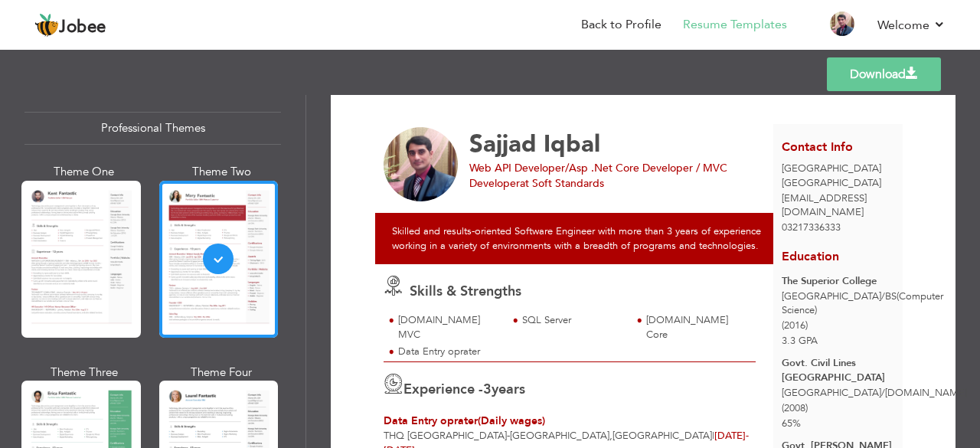
scroll to position [0, 0]
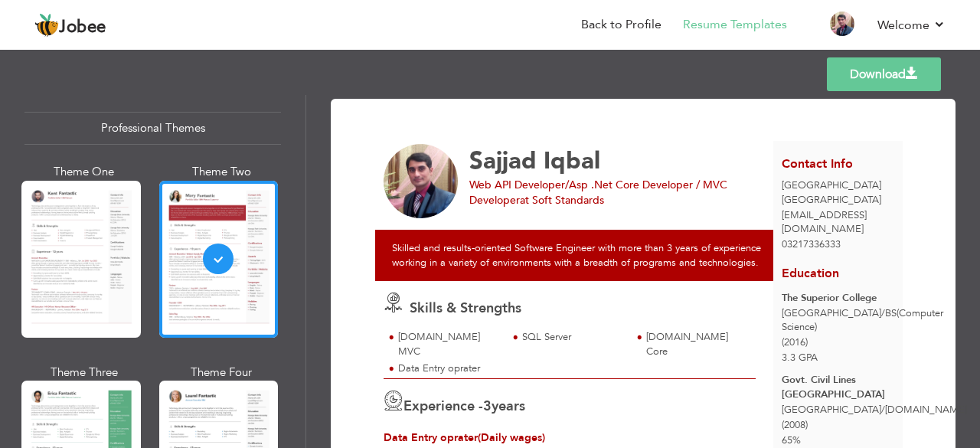
click at [857, 84] on link "Download" at bounding box center [884, 74] width 114 height 34
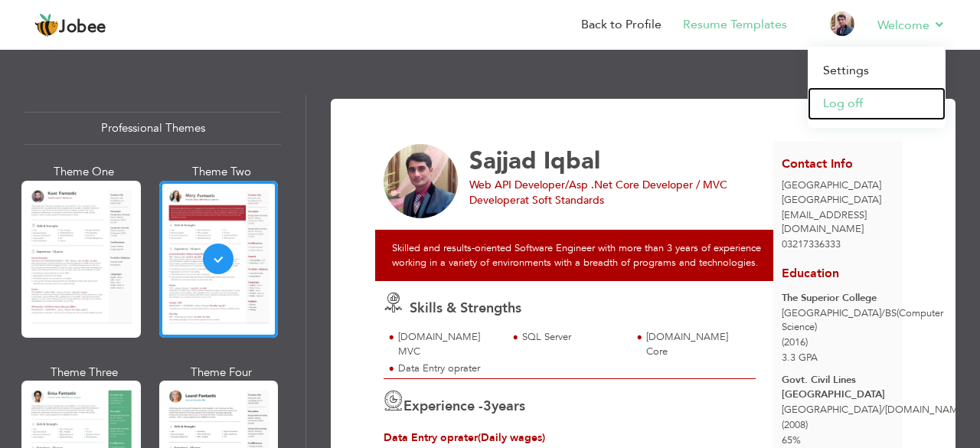
click at [844, 103] on link "Log off" at bounding box center [877, 103] width 138 height 33
